Goal: Task Accomplishment & Management: Manage account settings

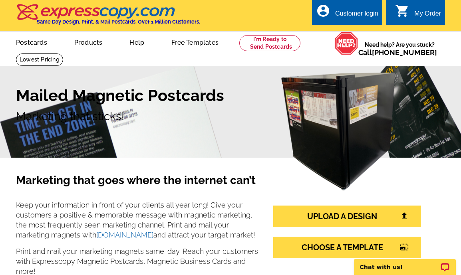
click at [354, 15] on div "Customer login" at bounding box center [356, 15] width 43 height 11
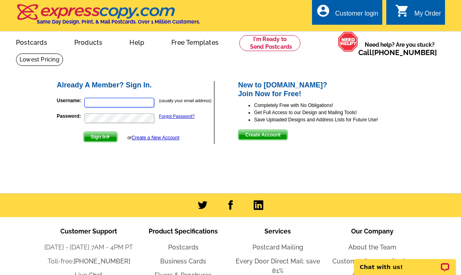
type input "[PERSON_NAME][EMAIL_ADDRESS][DOMAIN_NAME]"
click at [100, 138] on span "Sign In" at bounding box center [100, 137] width 33 height 10
